Goal: Task Accomplishment & Management: Use online tool/utility

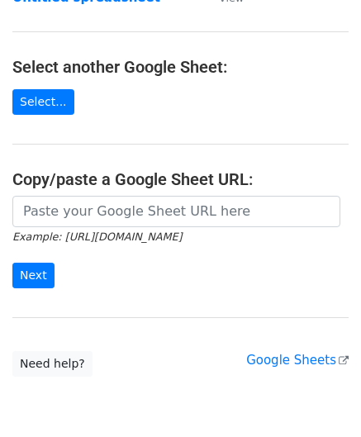
scroll to position [165, 0]
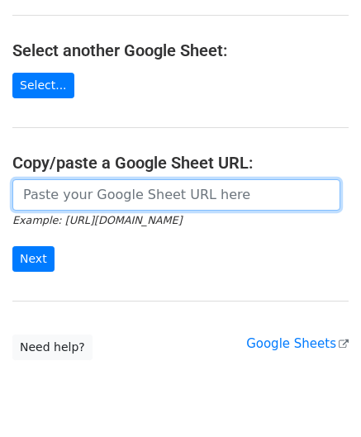
click at [66, 197] on input "url" at bounding box center [176, 194] width 328 height 31
paste input "https://docs.google.com/spreadsheets/d/1dWL4ffJJ4_Wf28cn8KlR__FJ1qufzlbaGpLuu18…"
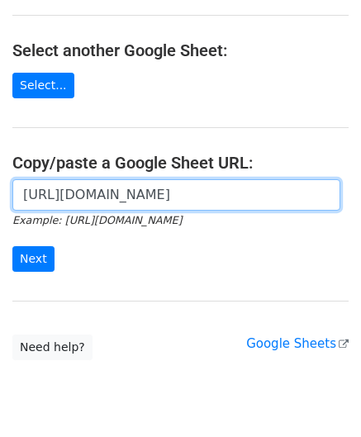
scroll to position [0, 329]
type input "https://docs.google.com/spreadsheets/d/1dWL4ffJJ4_Wf28cn8KlR__FJ1qufzlbaGpLuu18…"
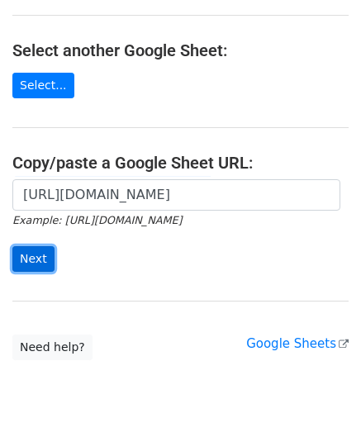
click at [40, 256] on input "Next" at bounding box center [33, 259] width 42 height 26
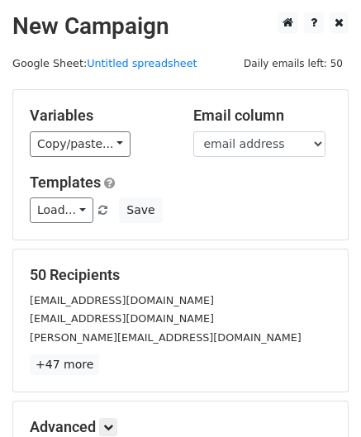
scroll to position [202, 0]
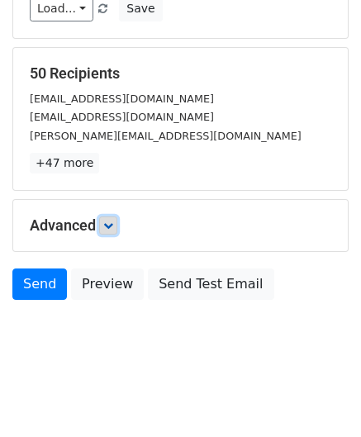
click at [113, 221] on icon at bounding box center [108, 226] width 10 height 10
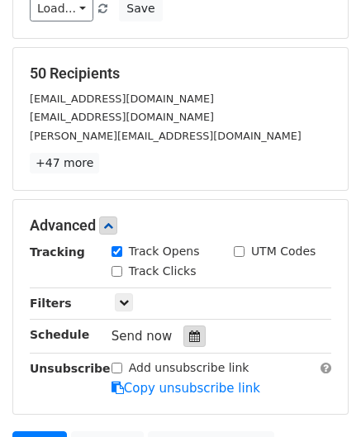
click at [189, 334] on icon at bounding box center [194, 336] width 11 height 12
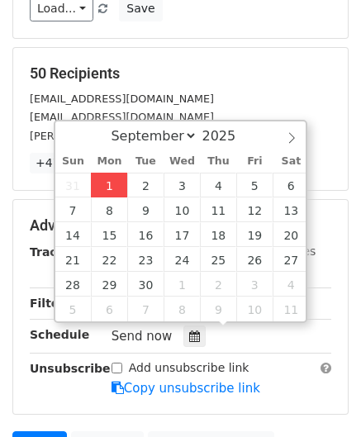
type input "[DATE] 12:00"
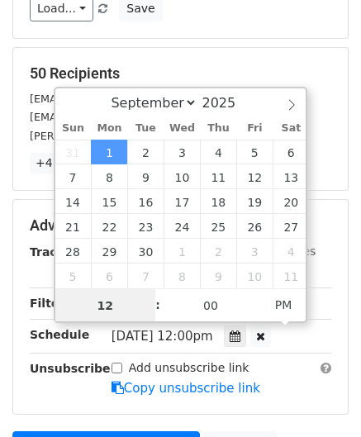
paste input "Hour"
type input "2"
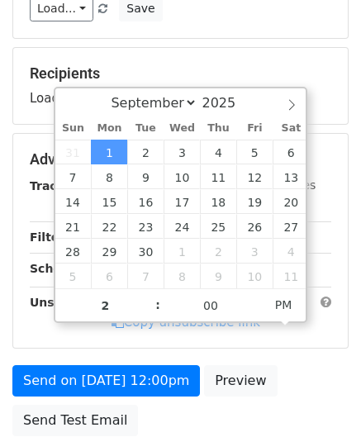
type input "[DATE] 14:00"
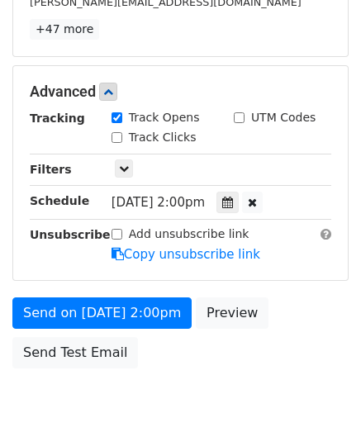
scroll to position [401, 0]
